Goal: Task Accomplishment & Management: Manage account settings

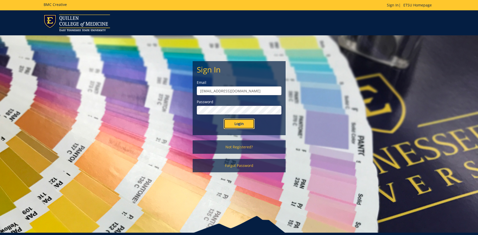
click at [237, 124] on input "Login" at bounding box center [238, 124] width 31 height 10
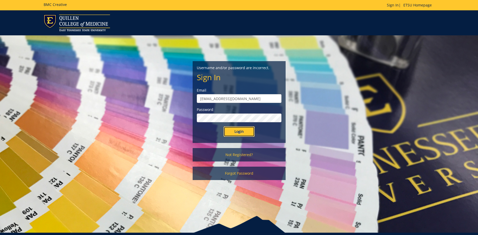
click at [236, 132] on input "Login" at bounding box center [238, 131] width 31 height 10
click at [243, 132] on input "Login" at bounding box center [238, 131] width 31 height 10
click at [223, 126] on input "Login" at bounding box center [238, 131] width 31 height 10
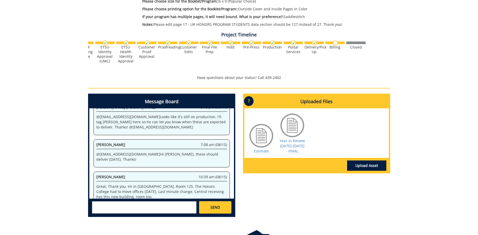
scroll to position [193, 0]
